Goal: Task Accomplishment & Management: Manage account settings

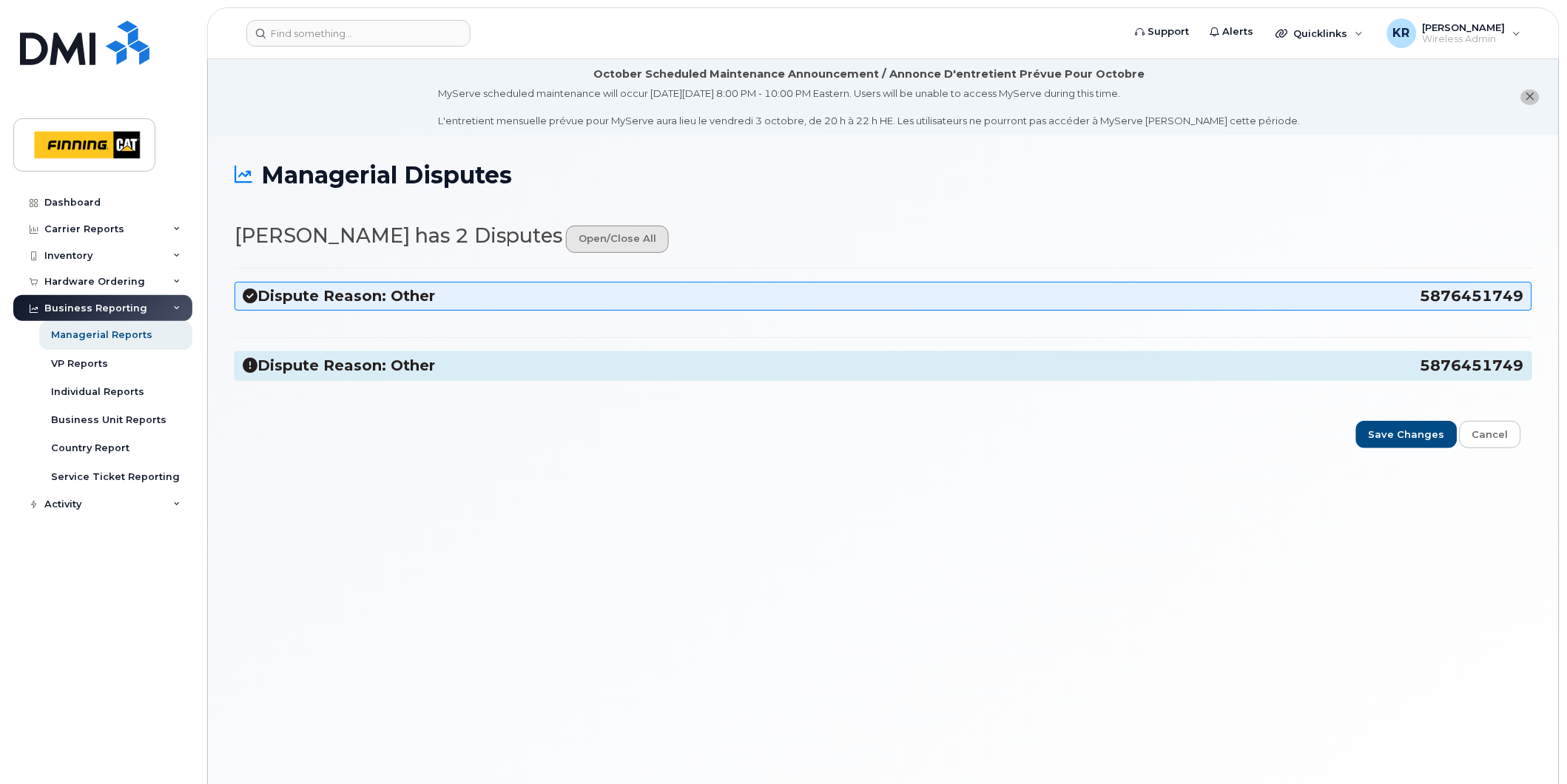
click at [566, 241] on link "open/close all" at bounding box center [617, 240] width 103 height 27
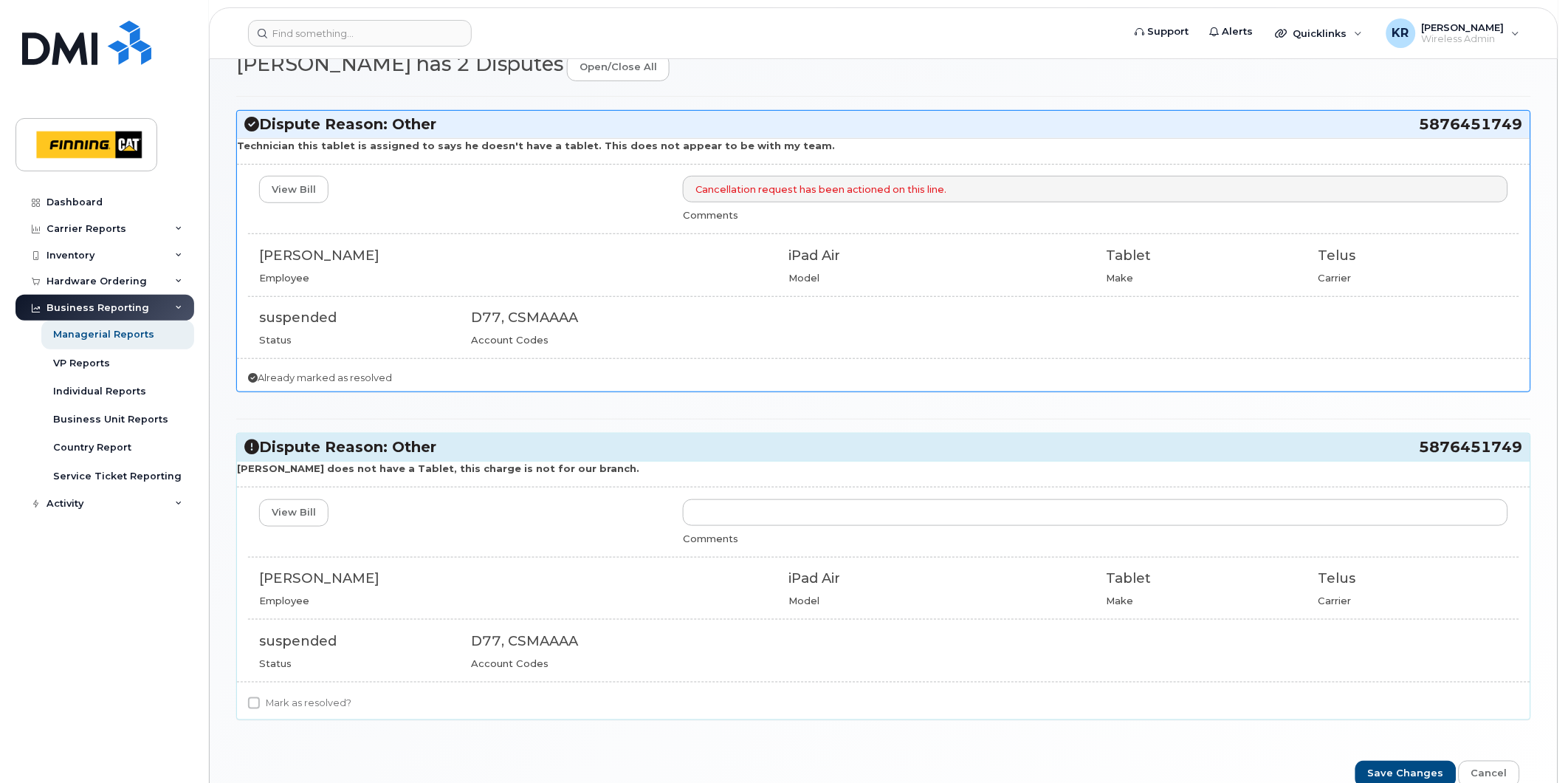
scroll to position [252, 0]
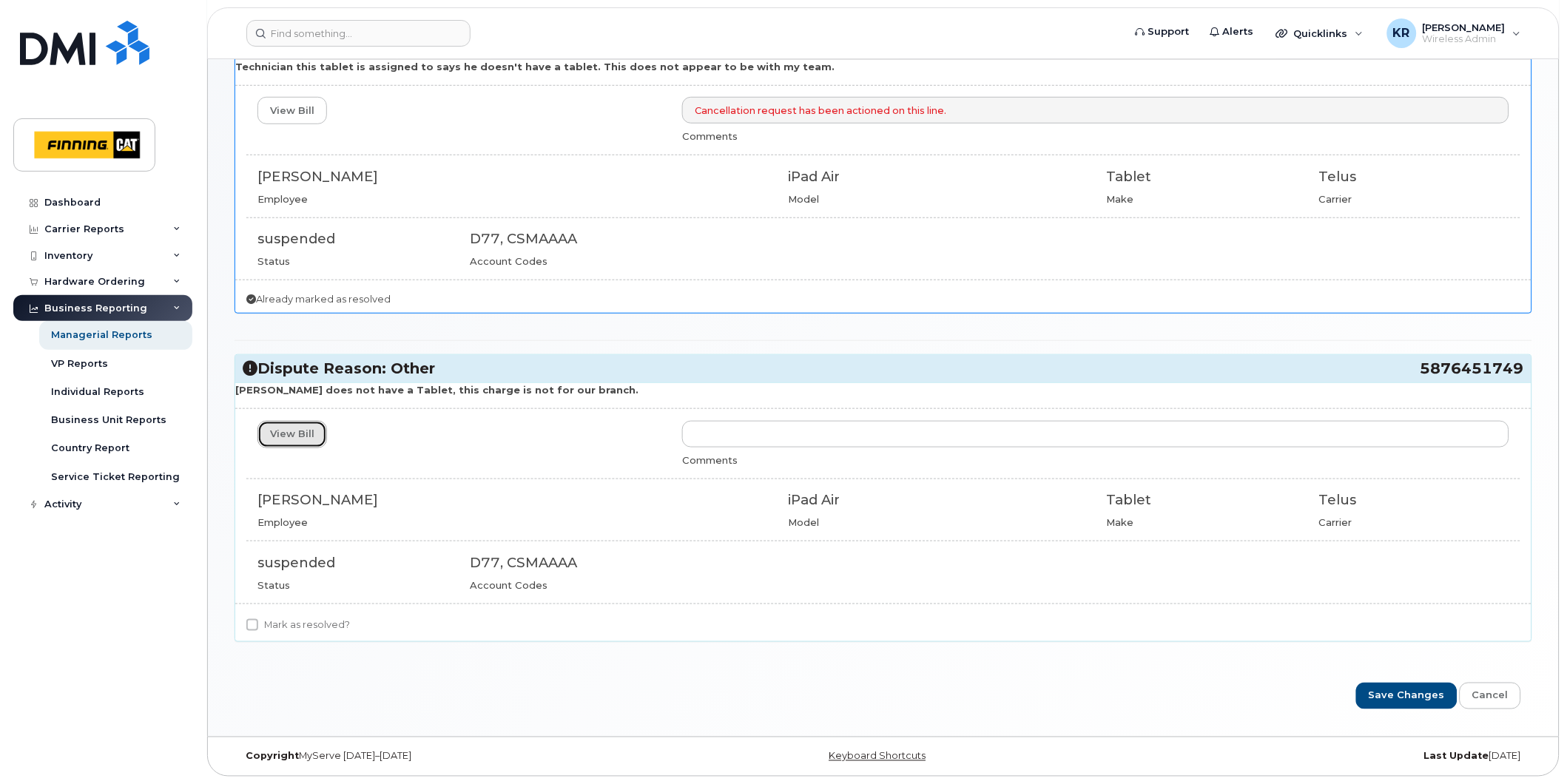
click at [275, 431] on link "View Bill" at bounding box center [291, 434] width 69 height 27
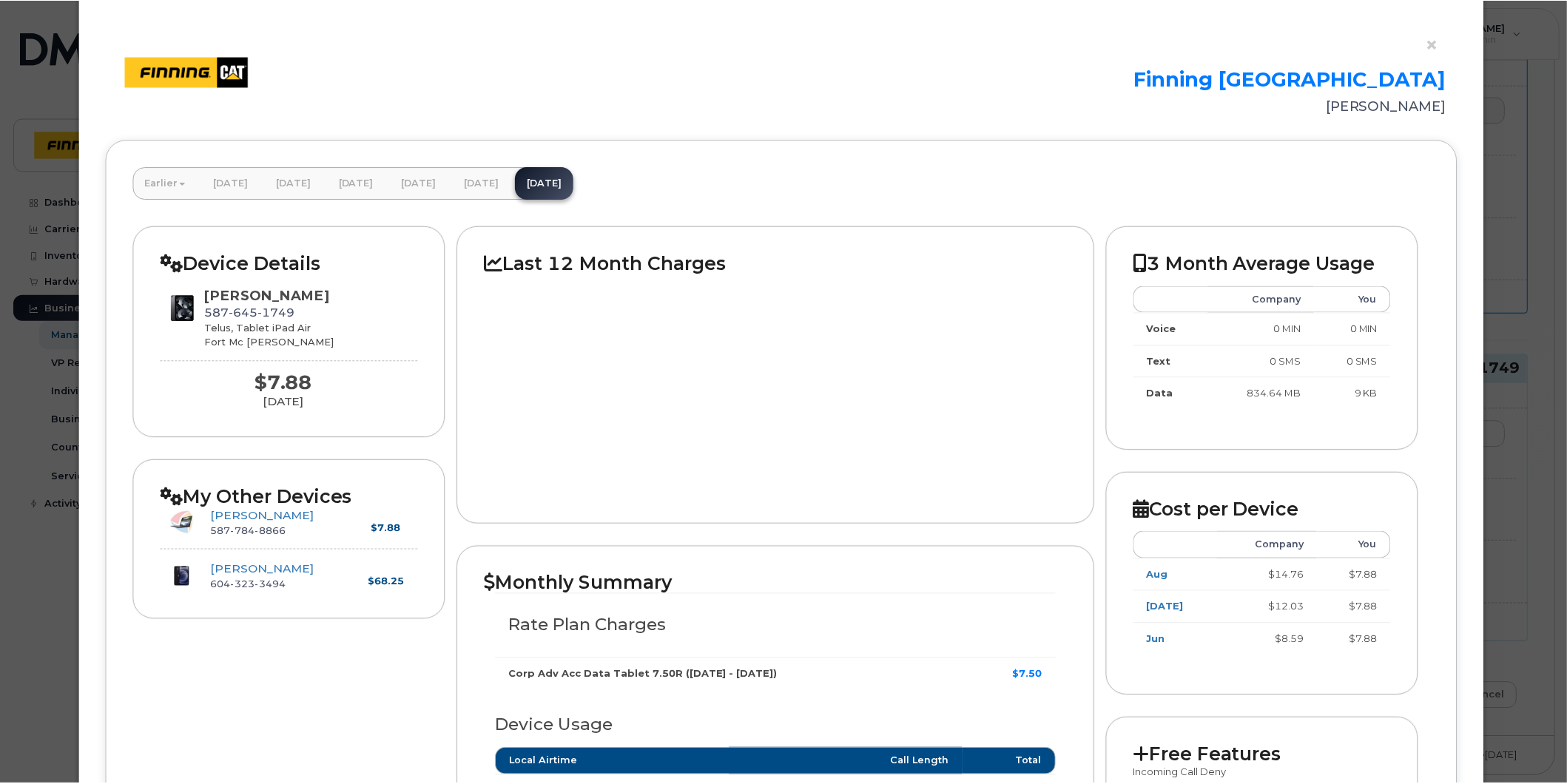
scroll to position [82, 0]
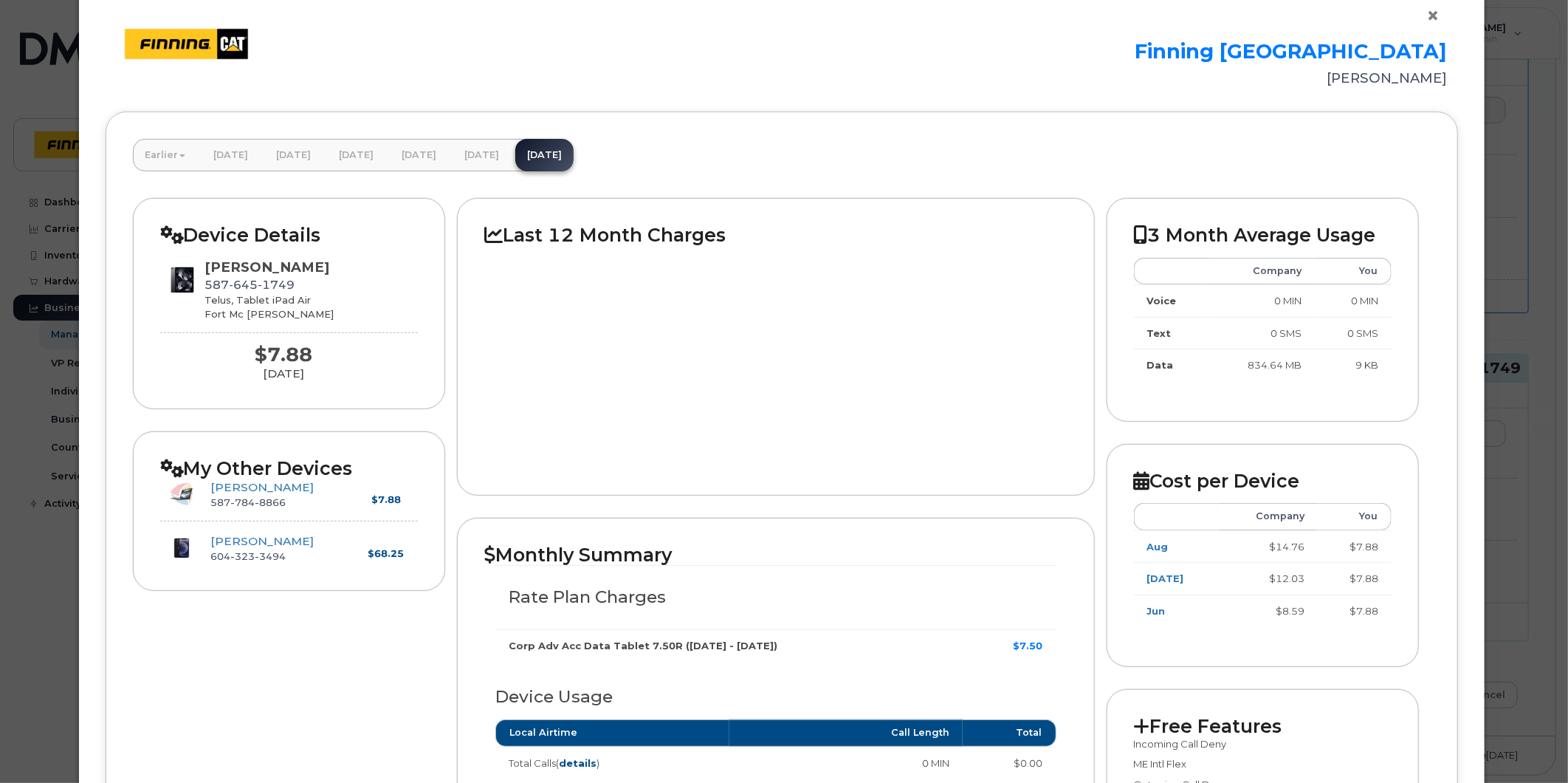
click at [1426, 15] on button "×" at bounding box center [1435, 16] width 20 height 22
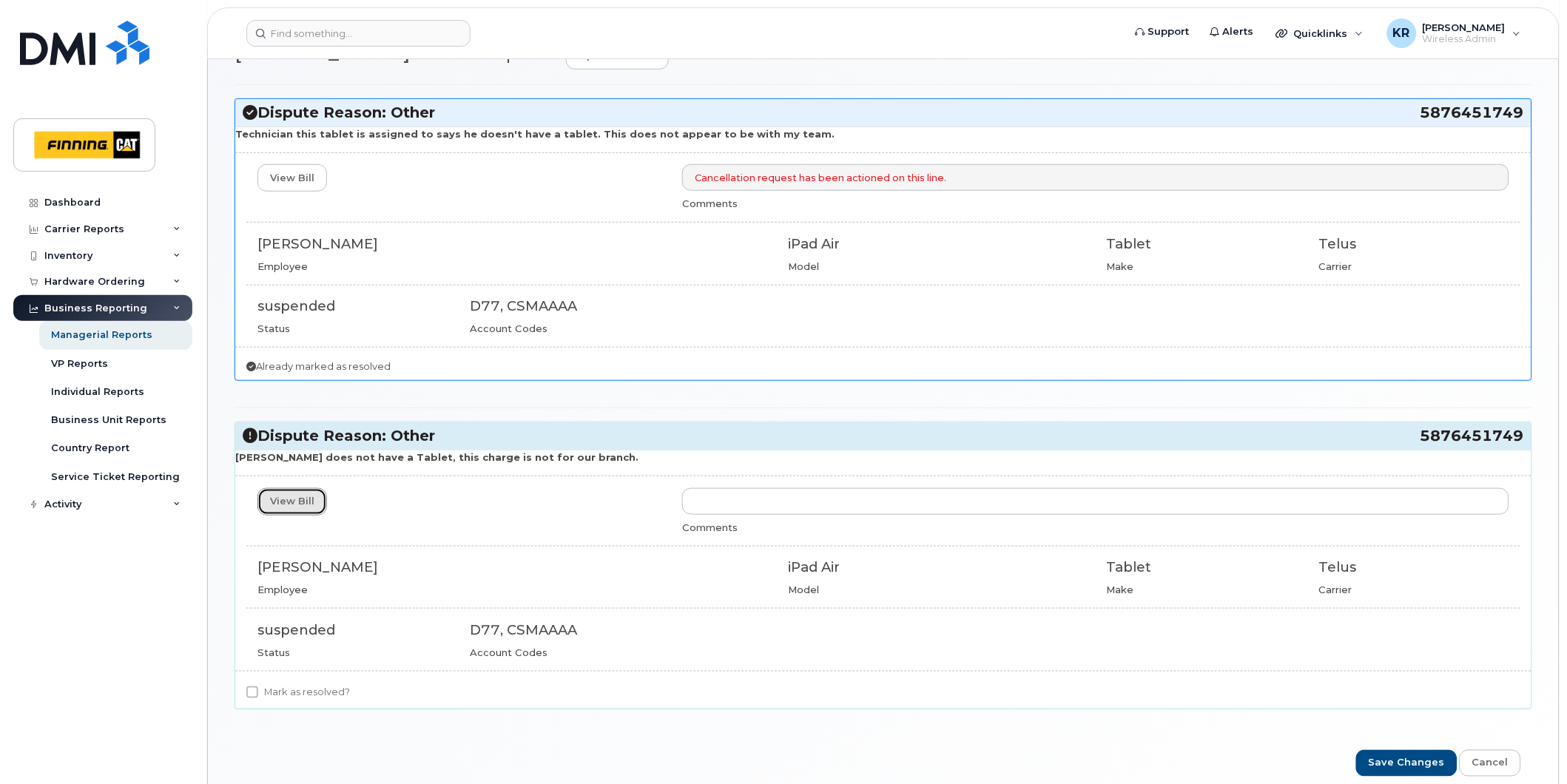
scroll to position [252, 0]
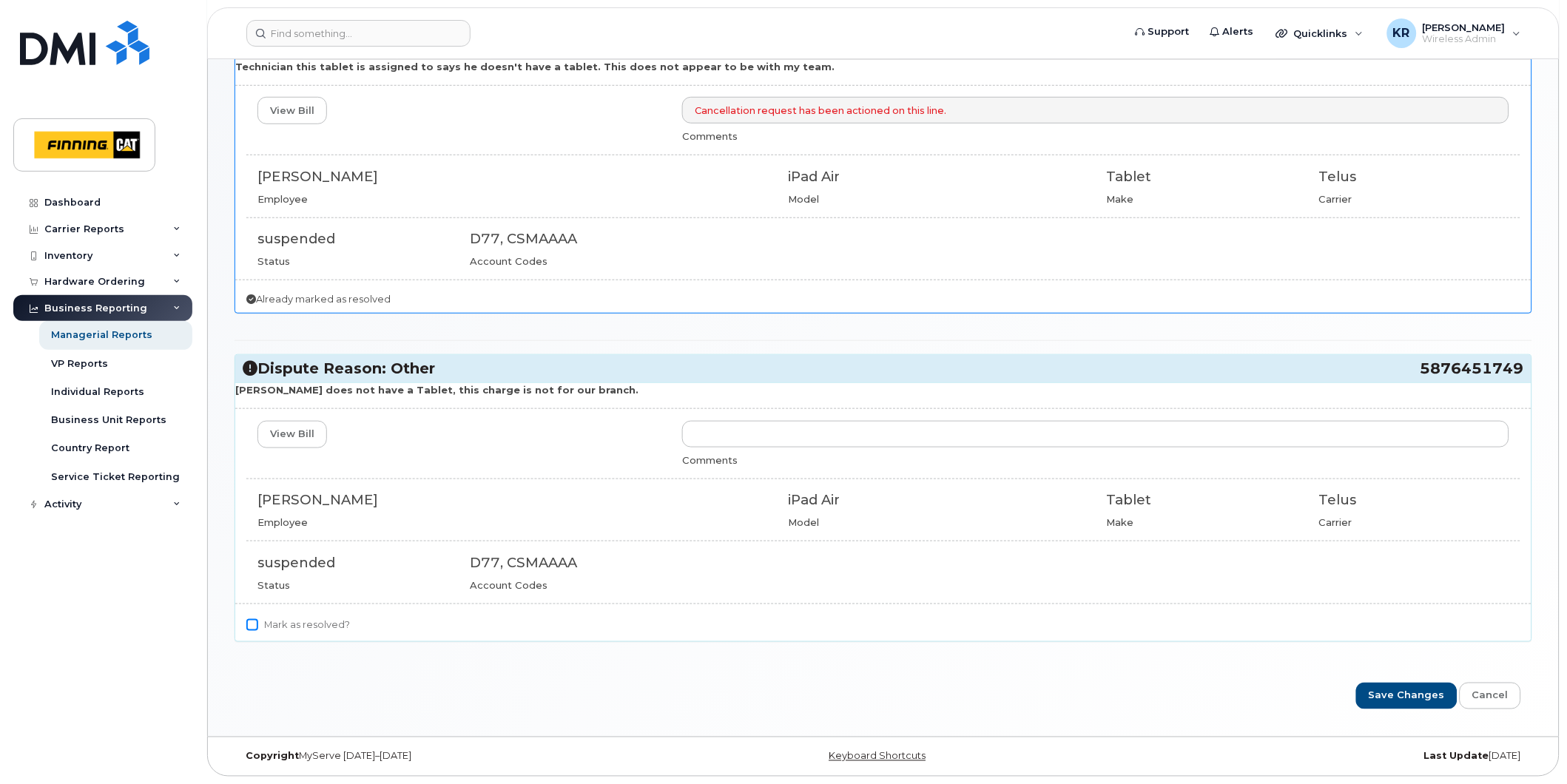
click at [254, 627] on input "Mark as resolved?" at bounding box center [252, 625] width 12 height 12
checkbox input "true"
click at [1428, 698] on input "Save Changes" at bounding box center [1407, 696] width 102 height 27
